Goal: Check status: Check status

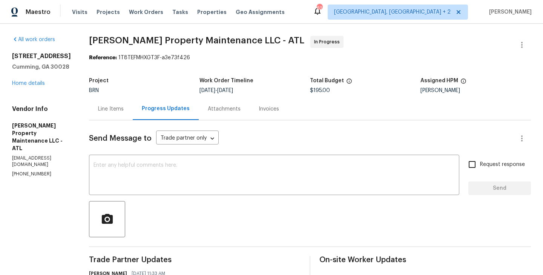
click at [118, 117] on div "Line Items" at bounding box center [111, 109] width 44 height 22
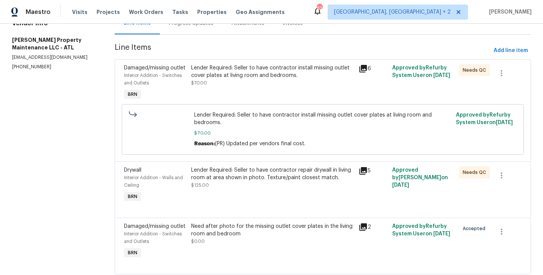
scroll to position [83, 0]
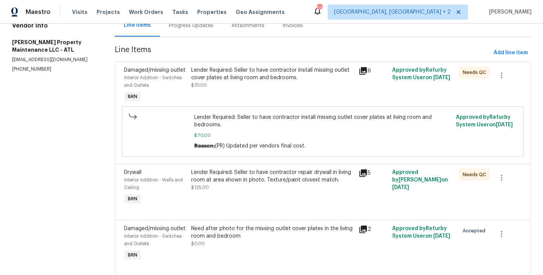
click at [181, 77] on div "Interior Addition - Switches and Outlets" at bounding box center [155, 81] width 63 height 15
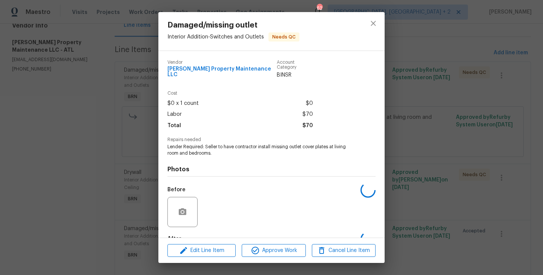
scroll to position [41, 0]
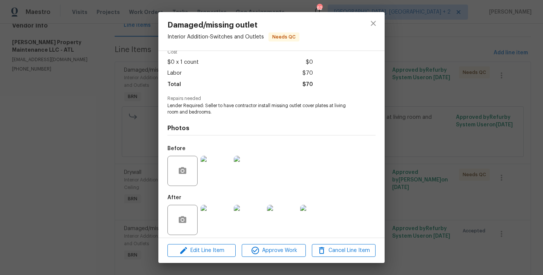
click at [216, 166] on img at bounding box center [216, 171] width 30 height 30
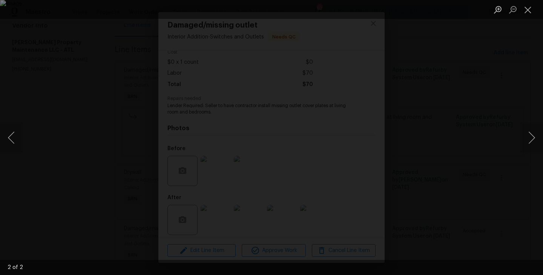
click at [56, 198] on div "Lightbox" at bounding box center [271, 137] width 543 height 275
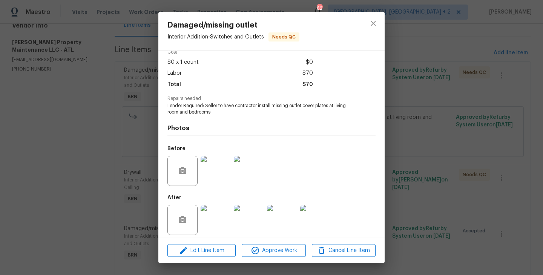
click at [215, 215] on img at bounding box center [216, 220] width 30 height 30
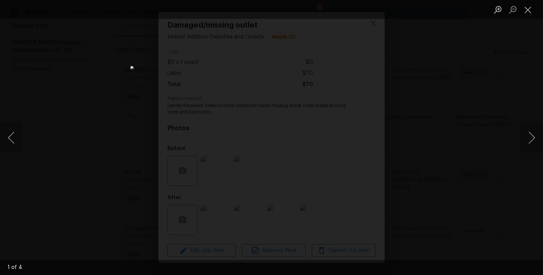
click at [140, 177] on div "Lightbox" at bounding box center [271, 137] width 543 height 275
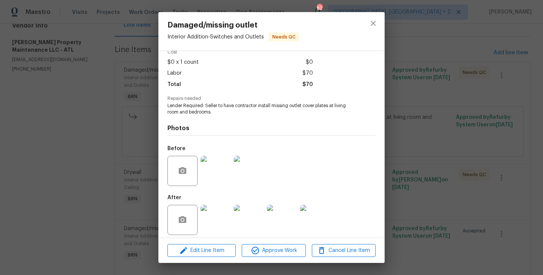
click at [214, 162] on img at bounding box center [216, 171] width 30 height 30
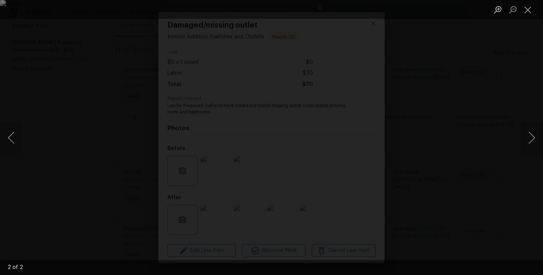
click at [45, 178] on div "Lightbox" at bounding box center [271, 137] width 543 height 275
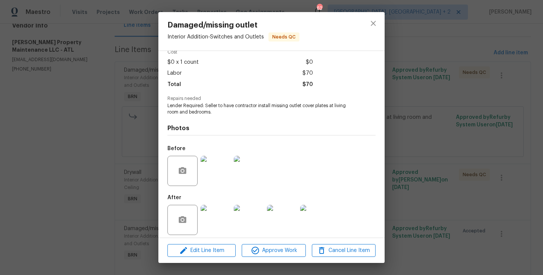
click at [229, 221] on img at bounding box center [216, 220] width 30 height 30
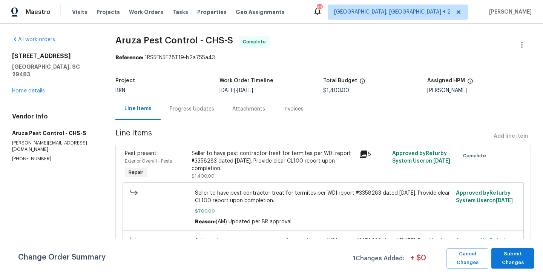
click at [182, 167] on div "Pest present Exterior Overall - Pests Repair" at bounding box center [156, 165] width 67 height 35
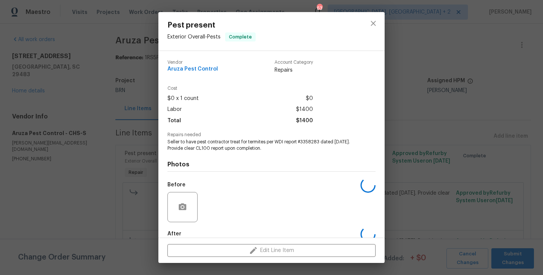
scroll to position [41, 0]
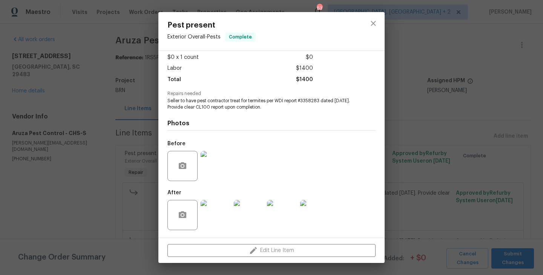
click at [217, 212] on img at bounding box center [216, 215] width 30 height 30
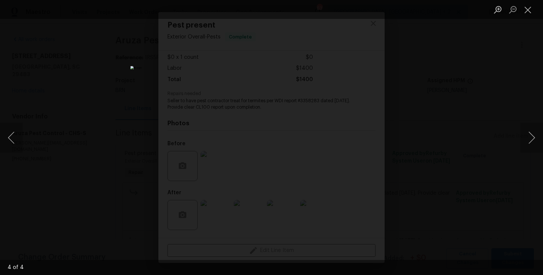
click at [134, 98] on div "Lightbox" at bounding box center [271, 137] width 543 height 275
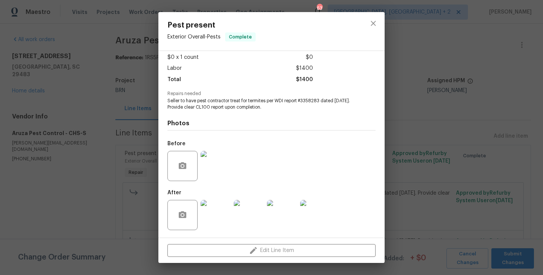
click at [109, 160] on div "Pest present Exterior Overall - Pests Complete Vendor Aruza Pest Control Accoun…" at bounding box center [271, 137] width 543 height 275
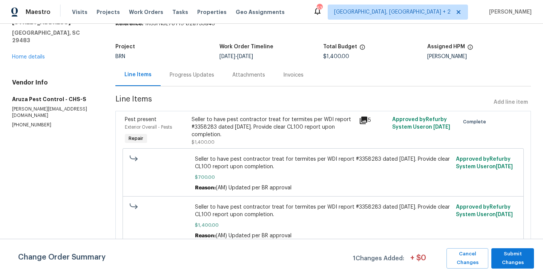
scroll to position [0, 0]
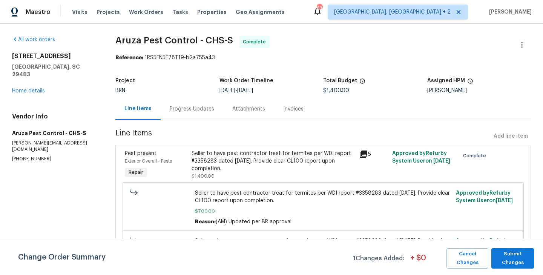
click at [199, 120] on div "Progress Updates" at bounding box center [192, 109] width 63 height 22
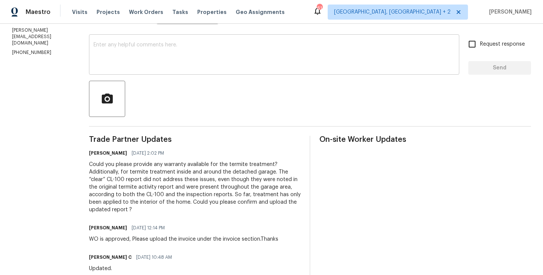
scroll to position [121, 0]
